Goal: Transaction & Acquisition: Purchase product/service

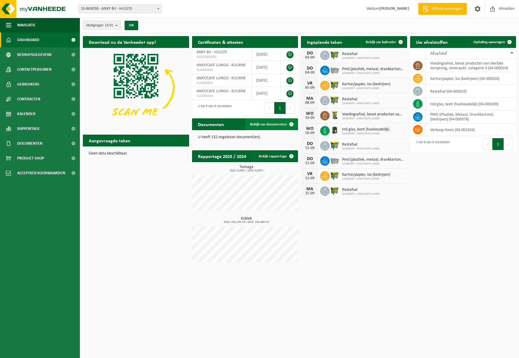
click at [263, 123] on span "Bekijk uw documenten" at bounding box center [268, 125] width 37 height 4
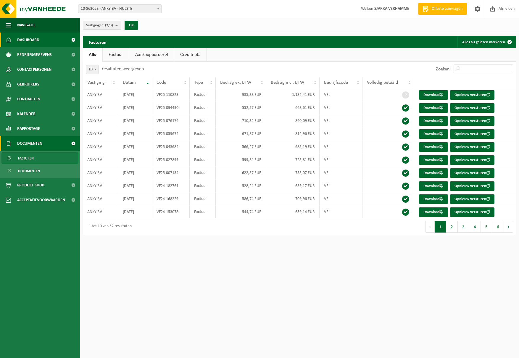
click at [38, 38] on span "Dashboard" at bounding box center [28, 40] width 22 height 15
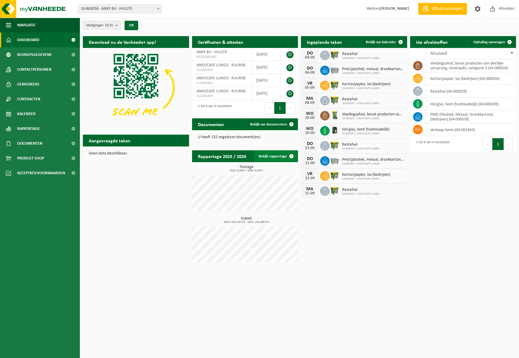
click at [273, 153] on link "Bekijk rapportage" at bounding box center [276, 156] width 44 height 12
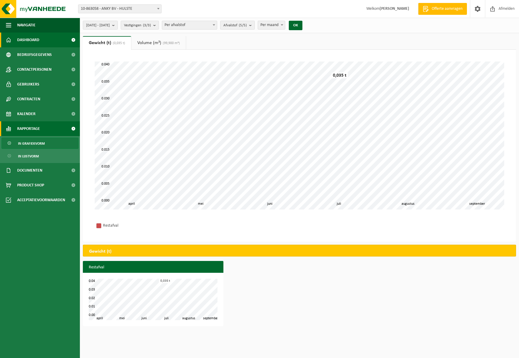
click at [43, 37] on link "Dashboard" at bounding box center [40, 40] width 80 height 15
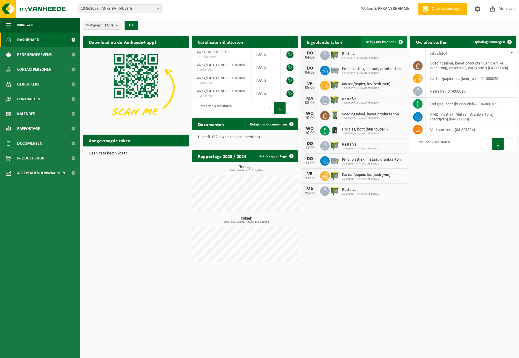
click at [380, 43] on span "Bekijk uw kalender" at bounding box center [381, 42] width 30 height 4
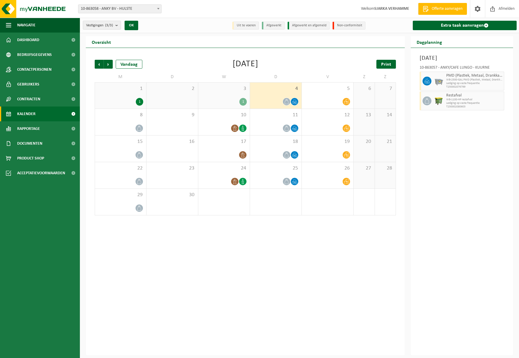
click at [387, 62] on span "Print" at bounding box center [386, 64] width 10 height 5
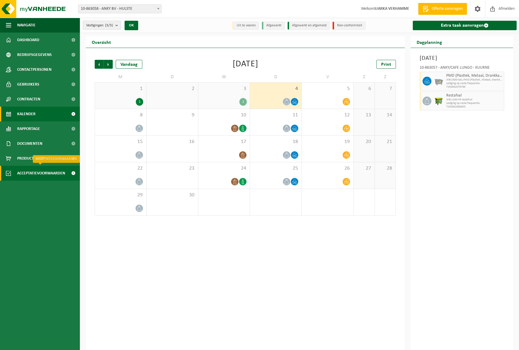
click at [30, 172] on span "Acceptatievoorwaarden" at bounding box center [41, 173] width 48 height 15
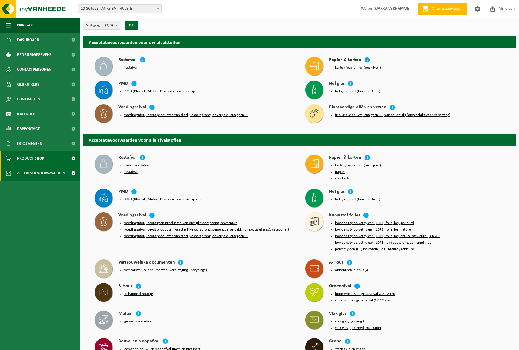
click at [33, 156] on span "Product Shop" at bounding box center [30, 158] width 27 height 15
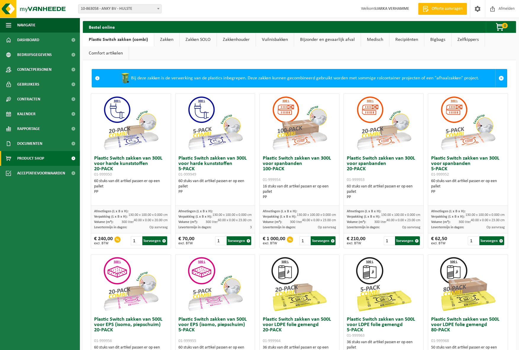
click at [170, 41] on link "Zakken" at bounding box center [166, 40] width 25 height 14
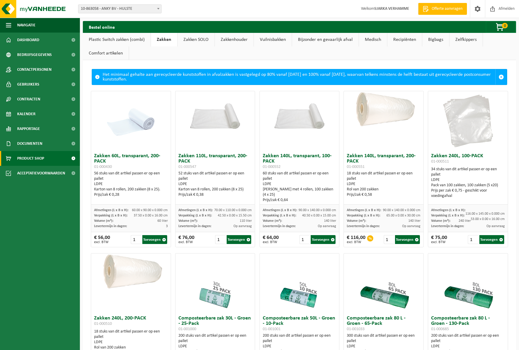
click at [213, 121] on img at bounding box center [216, 111] width 80 height 40
click at [238, 239] on button "Toevoegen" at bounding box center [239, 239] width 25 height 9
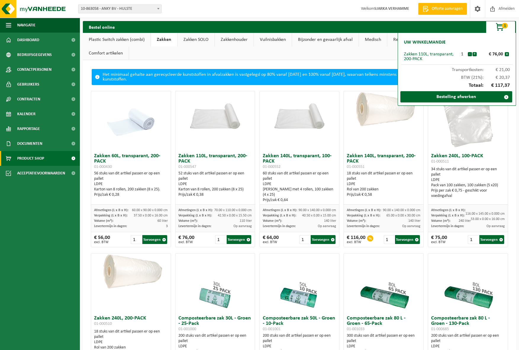
click at [191, 38] on link "Zakken SOLO" at bounding box center [196, 40] width 37 height 14
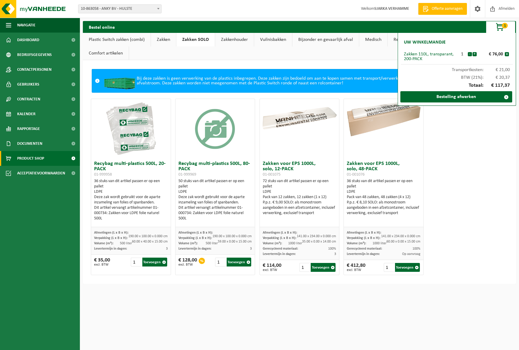
click at [124, 40] on link "Plastic Switch zakken (combi)" at bounding box center [117, 40] width 68 height 14
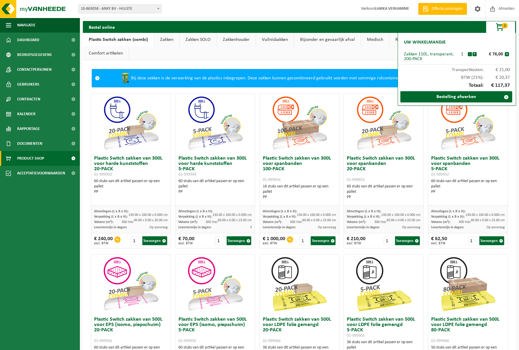
click at [368, 68] on div "Bij deze zakken is de verwerking van de plastics inbegrepen. Deze zakken kunnen…" at bounding box center [299, 319] width 433 height 519
click at [379, 57] on ul "Plastic Switch zakken (combi) Zakken Zakken SOLO Zakkenhouder Vuilnisbakken Bij…" at bounding box center [299, 46] width 433 height 27
click at [505, 97] on span at bounding box center [507, 97] width 12 height 12
click at [458, 95] on link "Bestelling afwerken" at bounding box center [457, 96] width 112 height 11
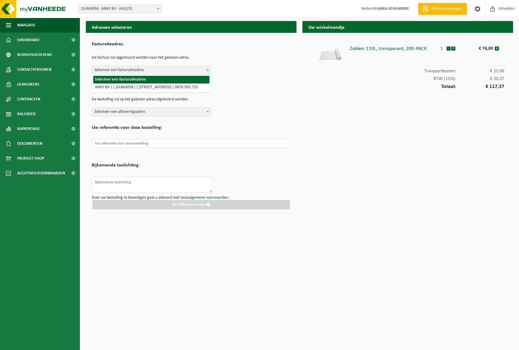
click at [146, 69] on span "Selecteer een facturatieadres" at bounding box center [151, 70] width 119 height 8
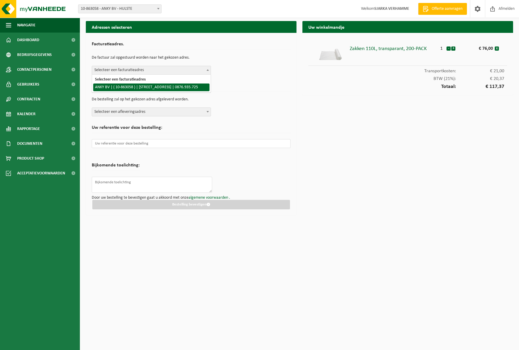
select select "101294"
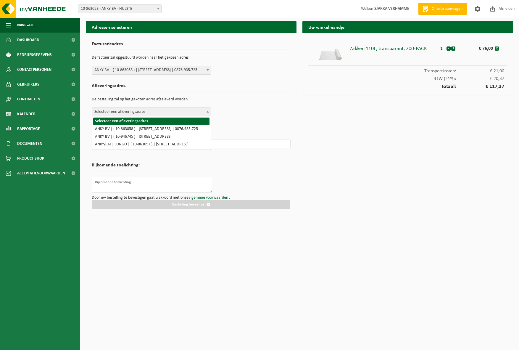
click at [149, 111] on span "Selecteer een afleveringsadres" at bounding box center [151, 112] width 119 height 8
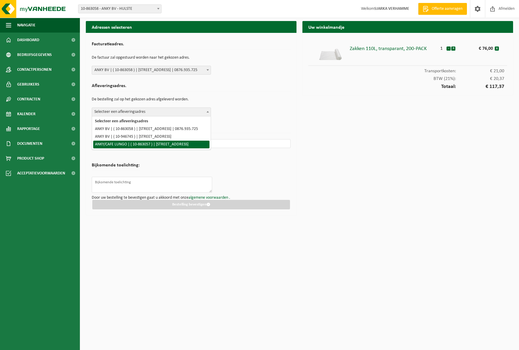
select select "101293"
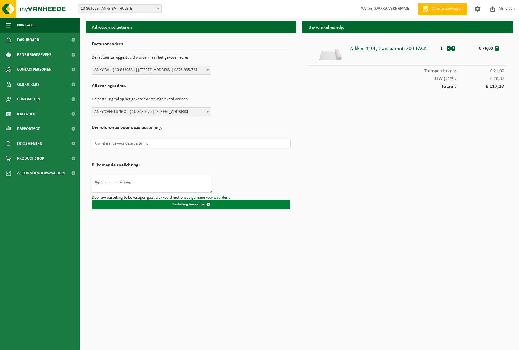
click at [198, 202] on button "Bestelling bevestigen" at bounding box center [191, 204] width 198 height 9
